Goal: Transaction & Acquisition: Purchase product/service

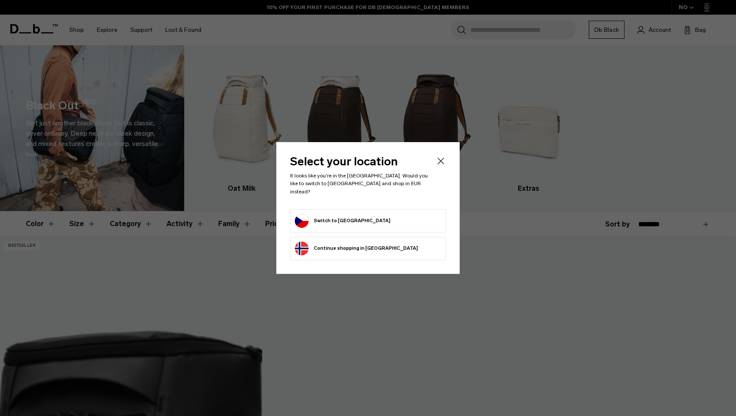
click at [0, 0] on div "Privacy Policy More Information" at bounding box center [0, 0] width 0 height 0
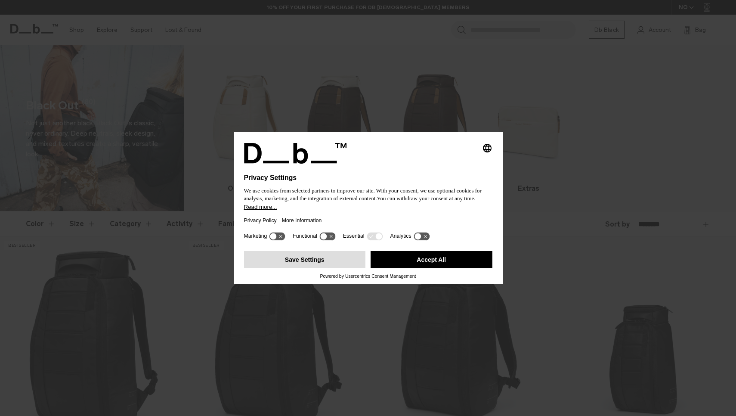
click at [335, 265] on button "Save Settings" at bounding box center [305, 259] width 122 height 17
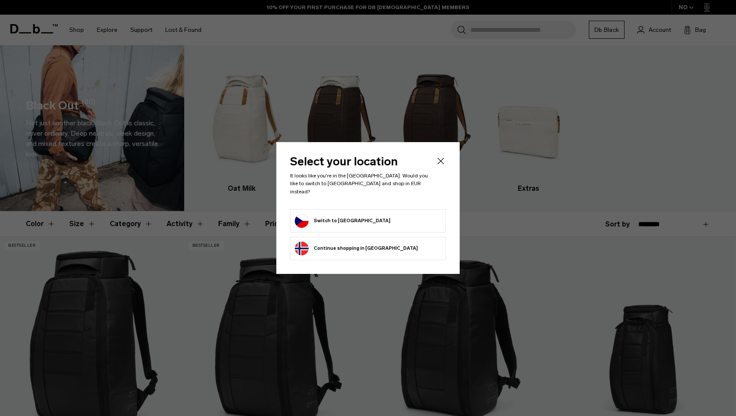
click at [352, 217] on form "Switch to Czechia" at bounding box center [368, 221] width 146 height 14
click at [333, 216] on button "Switch to Czechia" at bounding box center [343, 221] width 96 height 14
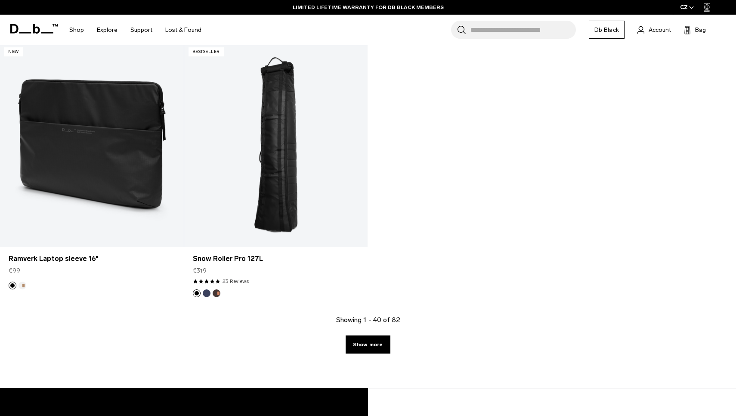
scroll to position [3433, 0]
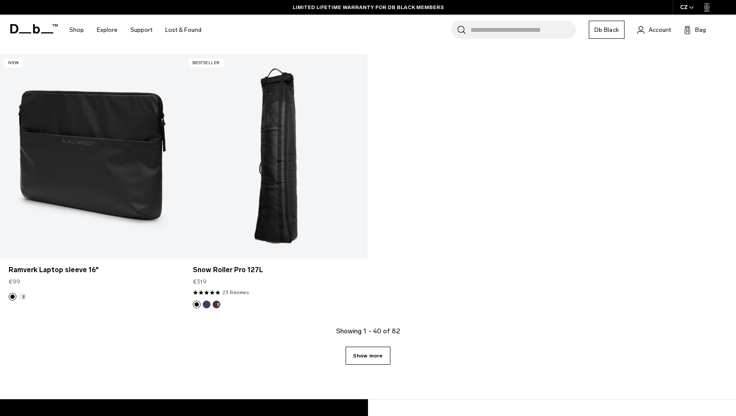
click at [365, 356] on link "Show more" at bounding box center [368, 355] width 44 height 18
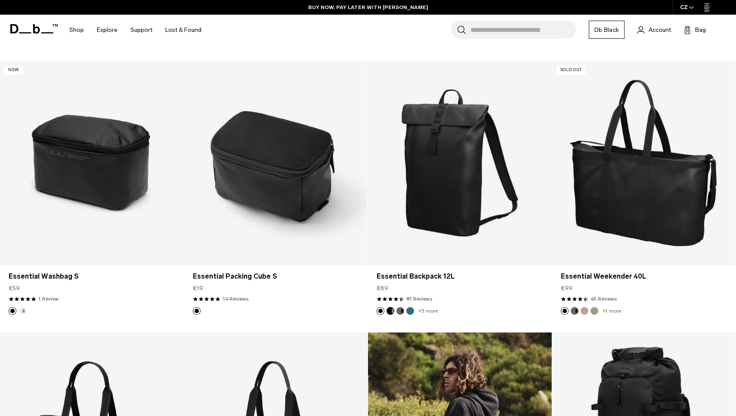
scroll to position [3964, 0]
